Goal: Find contact information: Obtain details needed to contact an individual or organization

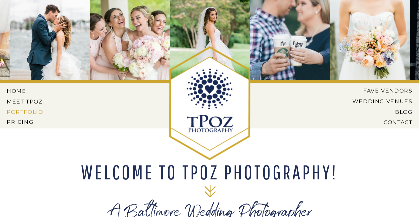
click at [29, 114] on nav "PORTFOLIO" at bounding box center [26, 112] width 38 height 6
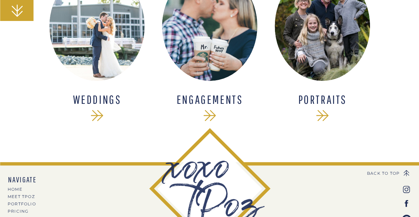
scroll to position [200, 0]
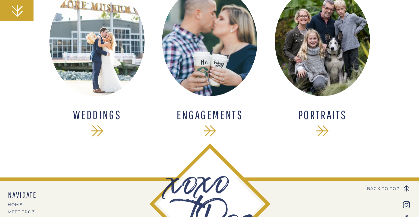
click at [337, 54] on div at bounding box center [321, 41] width 95 height 110
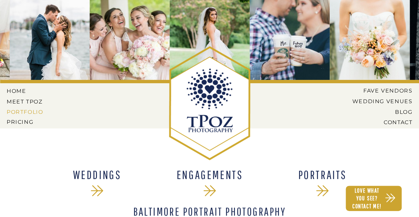
click at [29, 109] on nav "PORTFOLIO" at bounding box center [26, 112] width 38 height 6
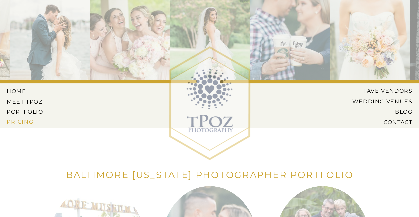
click at [26, 120] on nav "Pricing" at bounding box center [26, 122] width 38 height 6
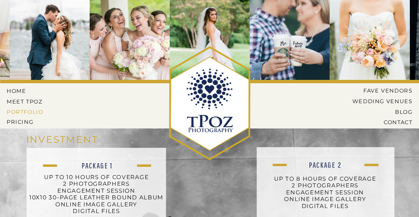
click at [16, 111] on nav "PORTFOLIO" at bounding box center [26, 112] width 38 height 6
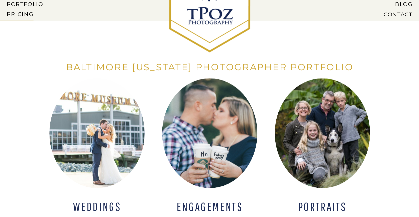
scroll to position [166, 0]
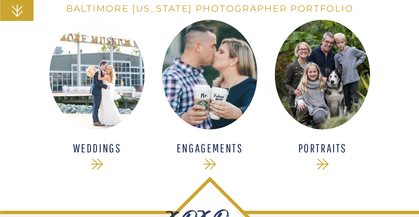
click at [99, 81] on div at bounding box center [96, 75] width 95 height 110
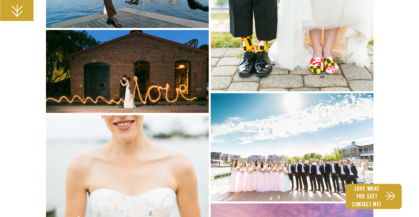
scroll to position [8824, 0]
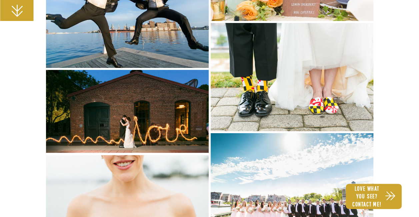
click at [160, 116] on img at bounding box center [127, 111] width 163 height 83
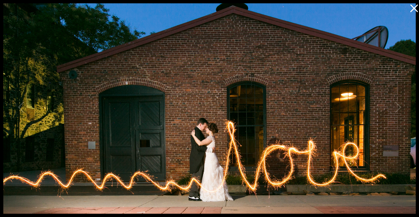
click at [413, 5] on icon at bounding box center [411, 6] width 13 height 13
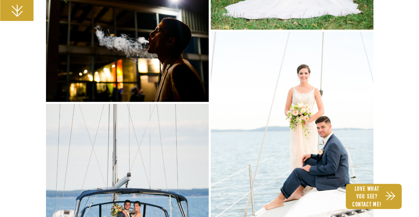
scroll to position [10056, 0]
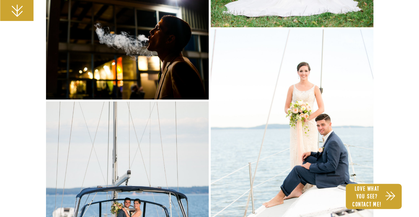
click at [356, 185] on b "Love what you see? Contact me!" at bounding box center [366, 196] width 29 height 23
